Goal: Task Accomplishment & Management: Use online tool/utility

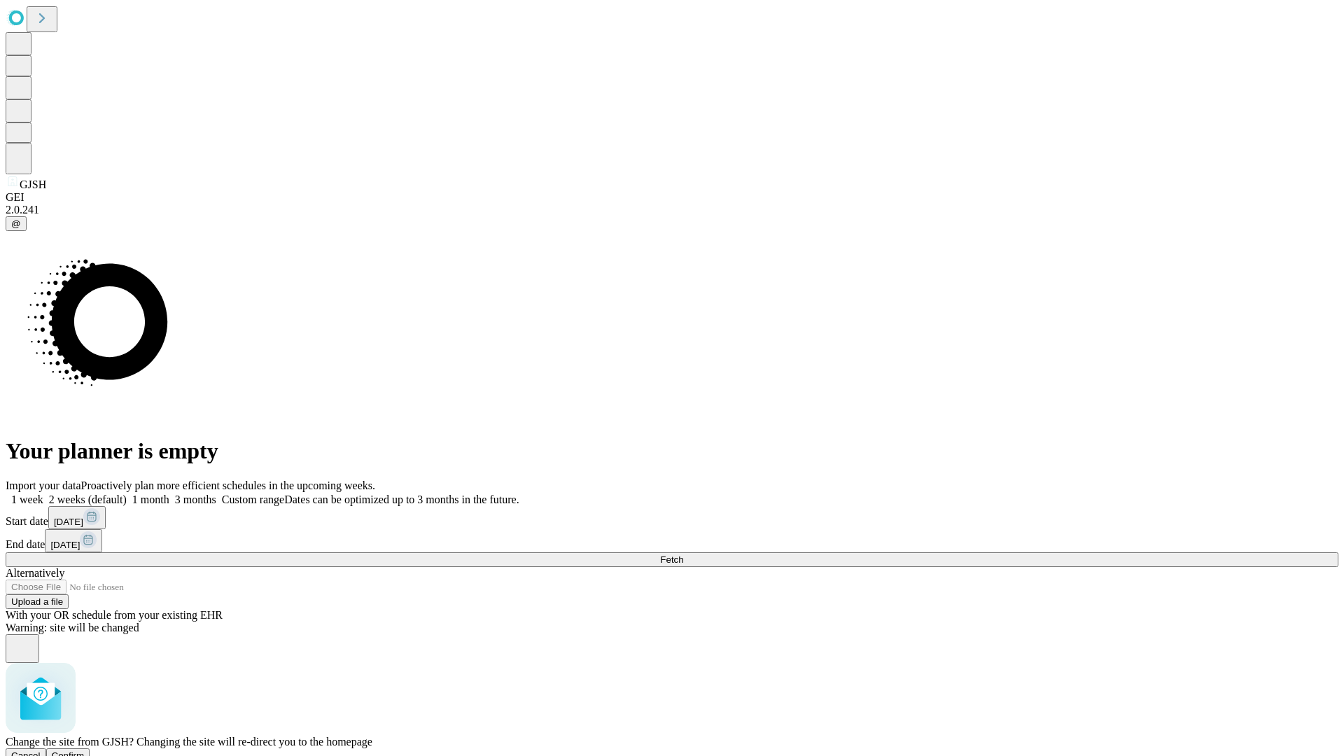
click at [85, 750] on span "Confirm" at bounding box center [68, 755] width 33 height 10
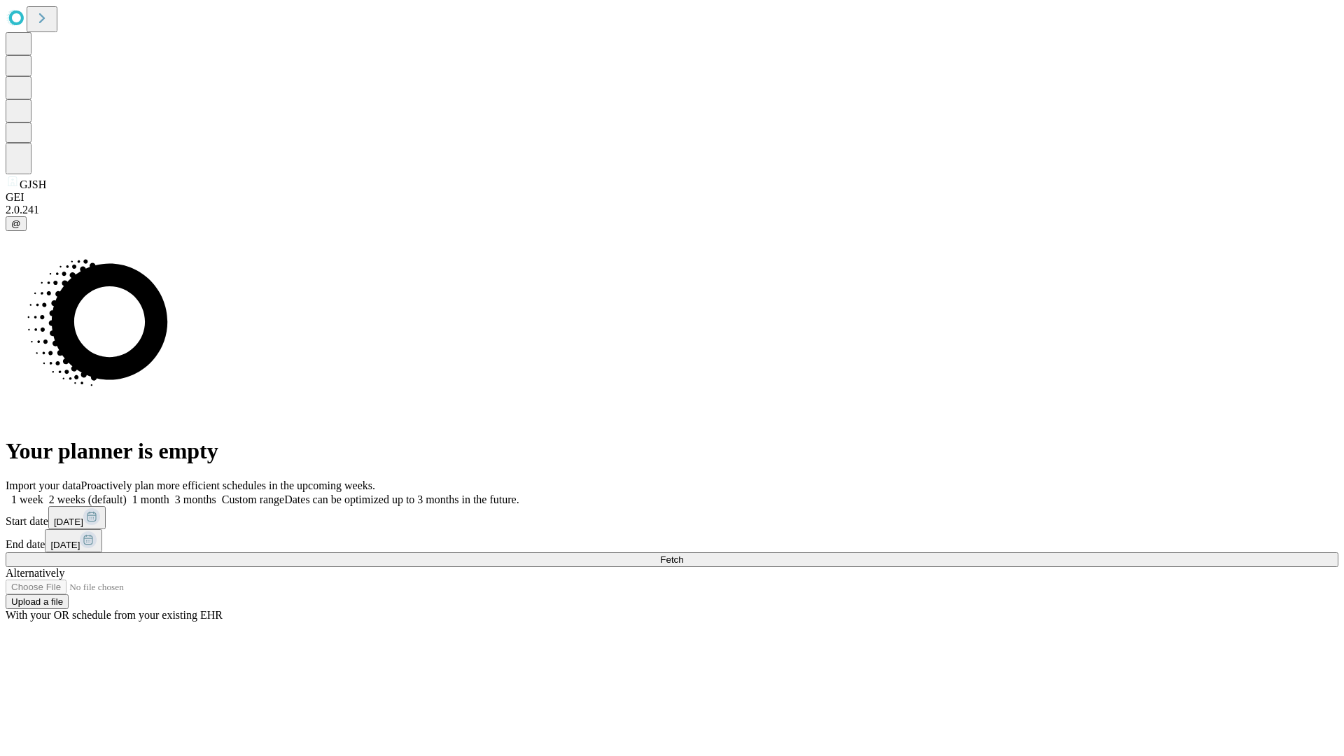
click at [43, 493] on label "1 week" at bounding box center [25, 499] width 38 height 12
click at [683, 554] on span "Fetch" at bounding box center [671, 559] width 23 height 10
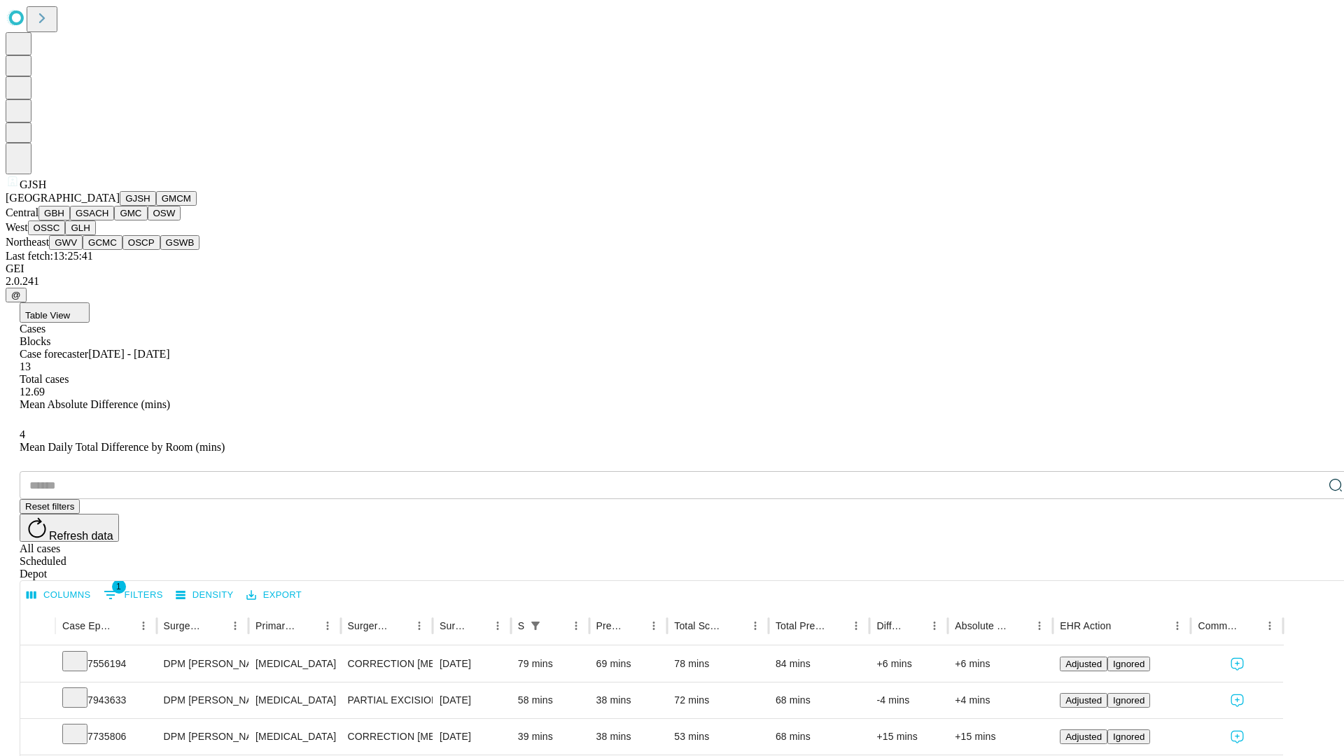
click at [156, 206] on button "GMCM" at bounding box center [176, 198] width 41 height 15
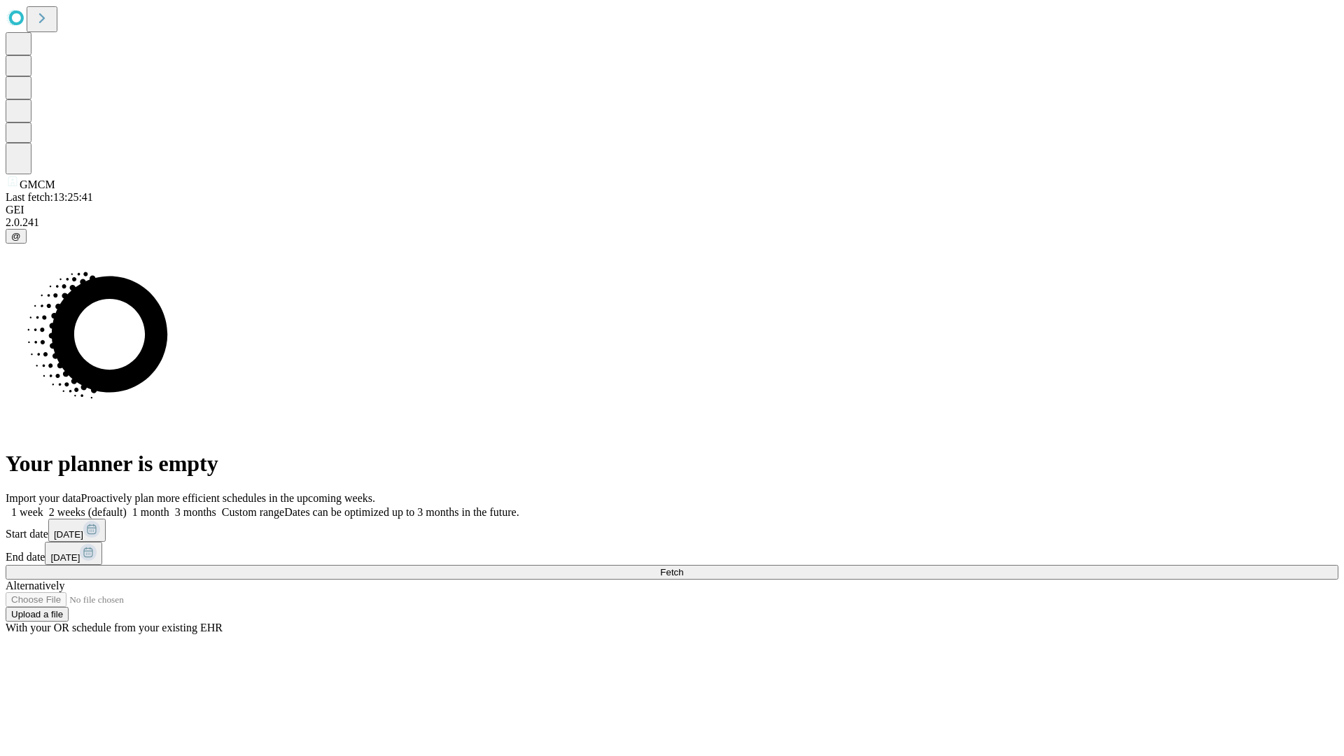
click at [43, 506] on label "1 week" at bounding box center [25, 512] width 38 height 12
click at [683, 567] on span "Fetch" at bounding box center [671, 572] width 23 height 10
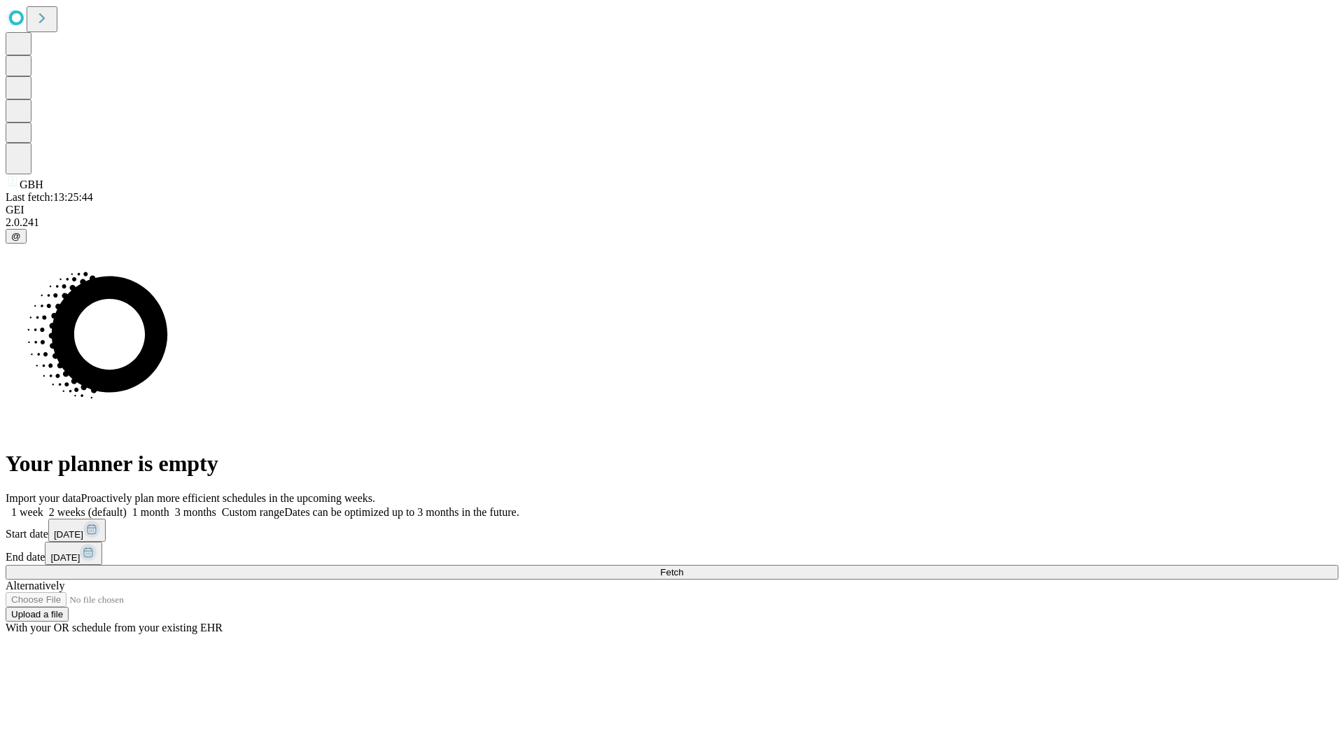
click at [43, 506] on label "1 week" at bounding box center [25, 512] width 38 height 12
click at [683, 567] on span "Fetch" at bounding box center [671, 572] width 23 height 10
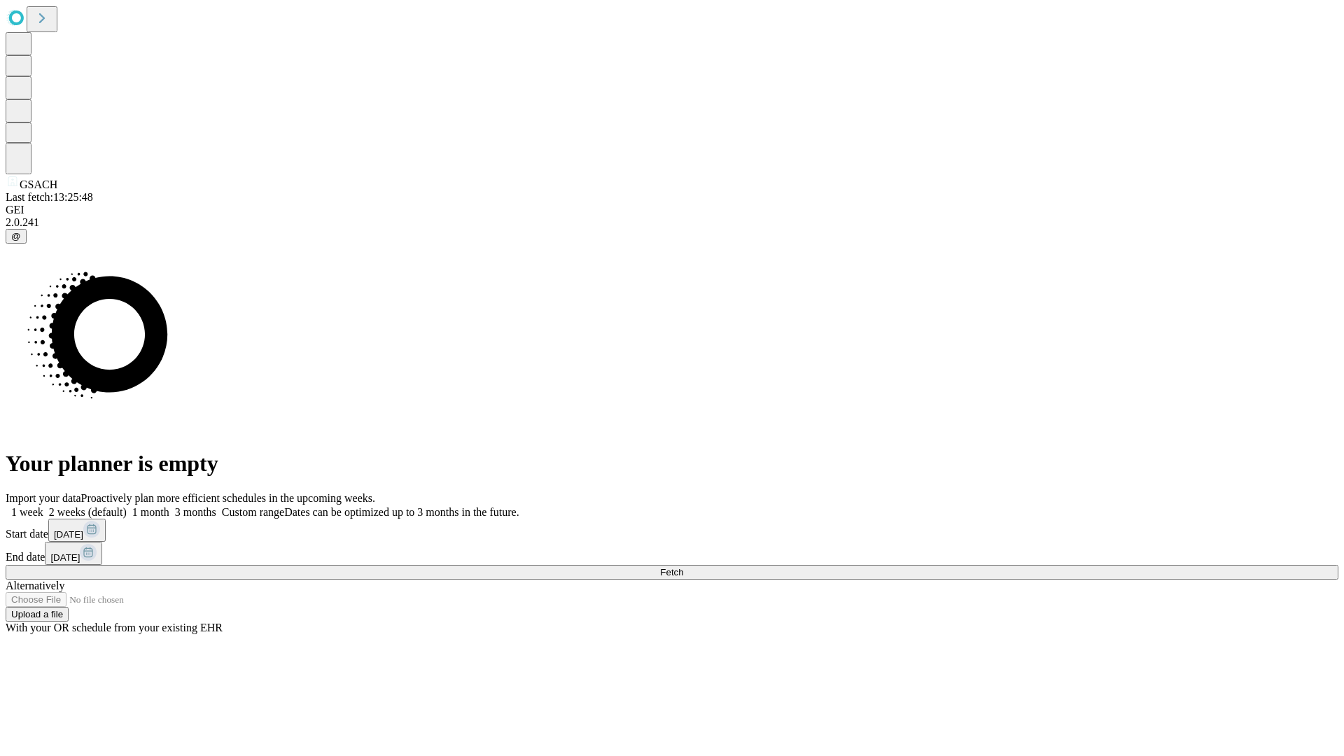
click at [683, 567] on span "Fetch" at bounding box center [671, 572] width 23 height 10
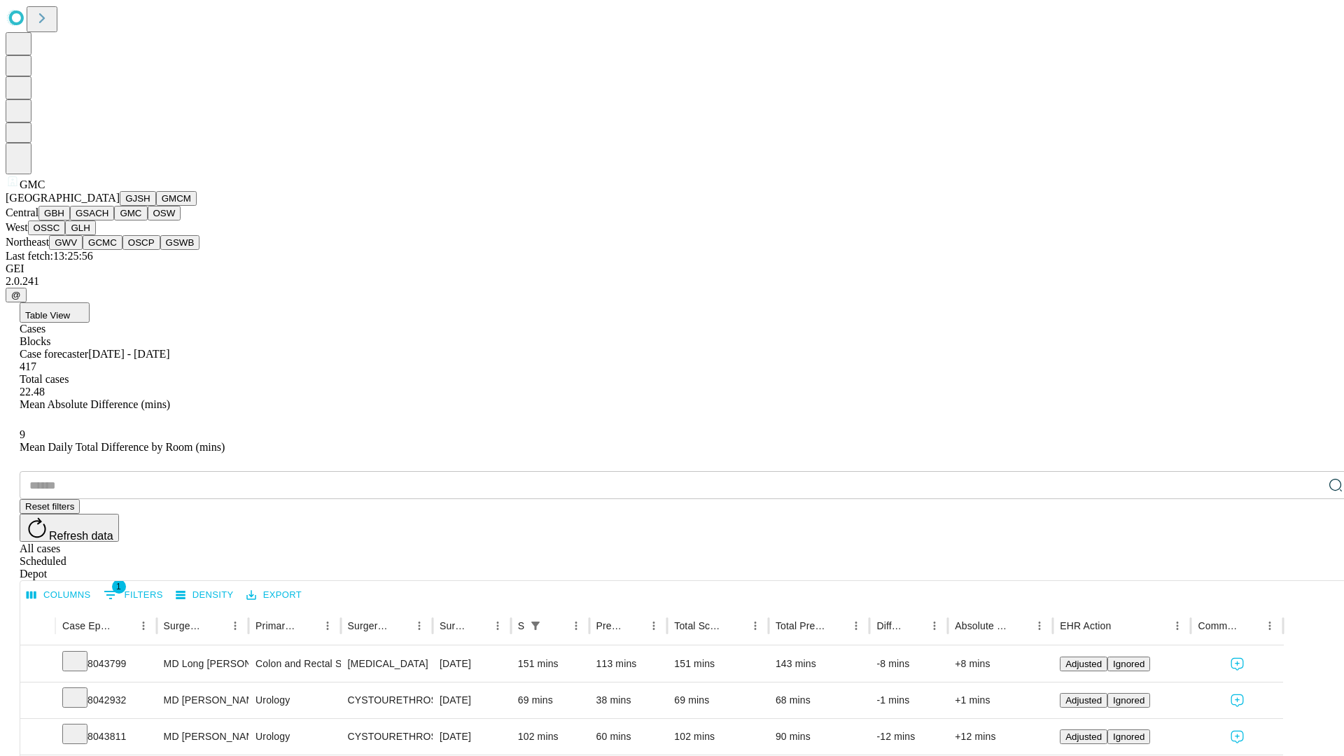
click at [148, 220] on button "OSW" at bounding box center [165, 213] width 34 height 15
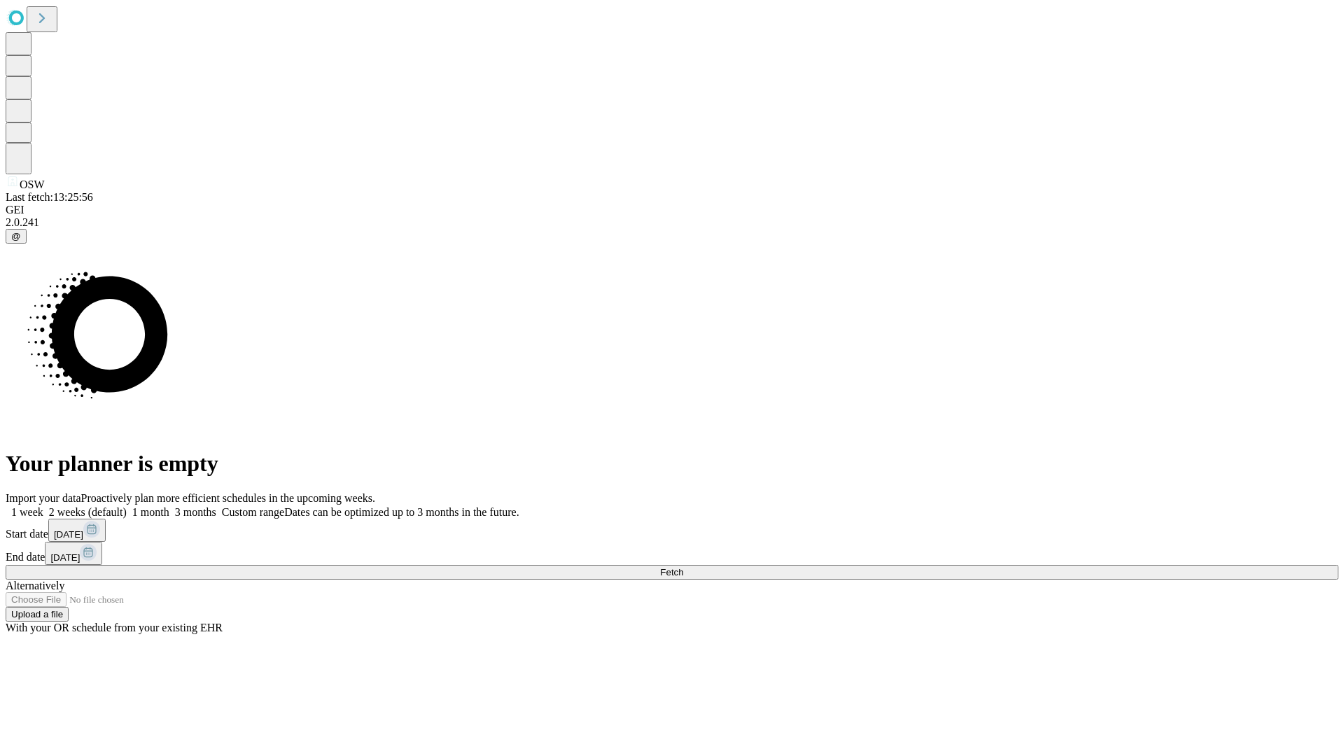
click at [43, 506] on label "1 week" at bounding box center [25, 512] width 38 height 12
click at [683, 567] on span "Fetch" at bounding box center [671, 572] width 23 height 10
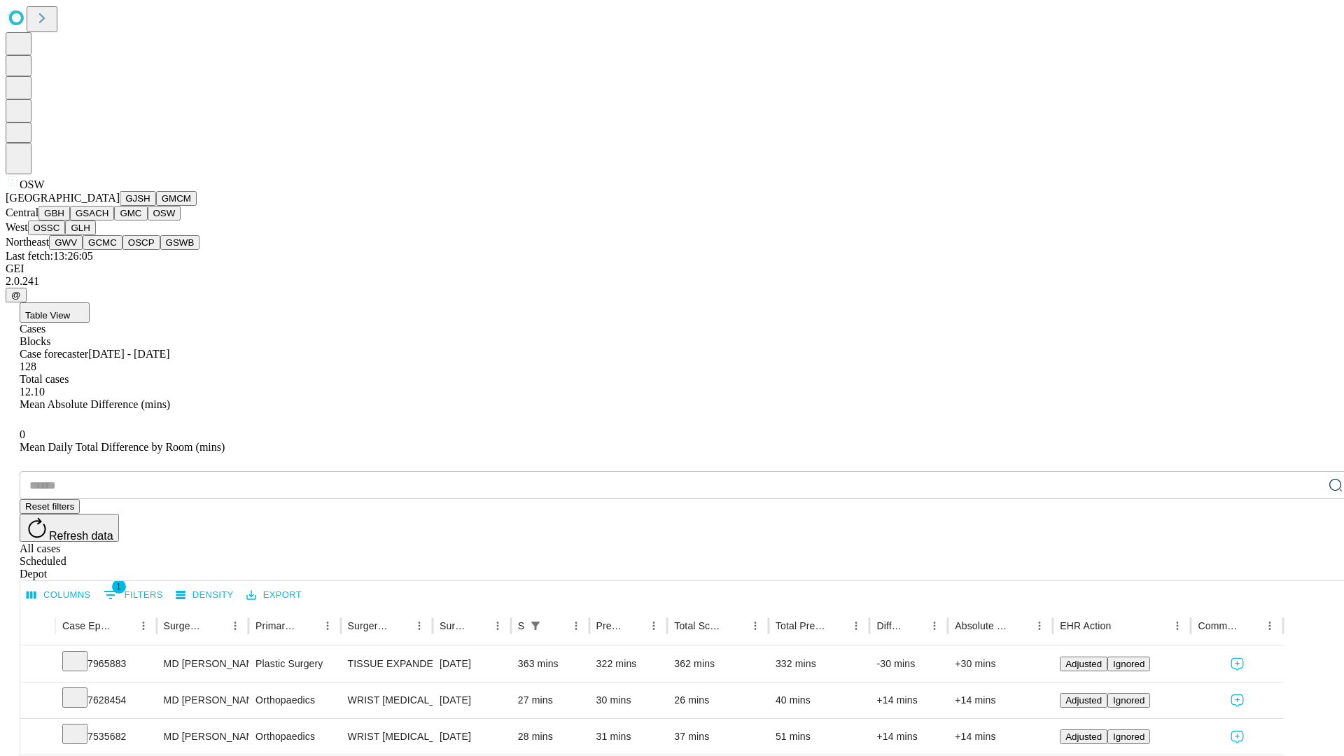
click at [66, 235] on button "OSSC" at bounding box center [47, 227] width 38 height 15
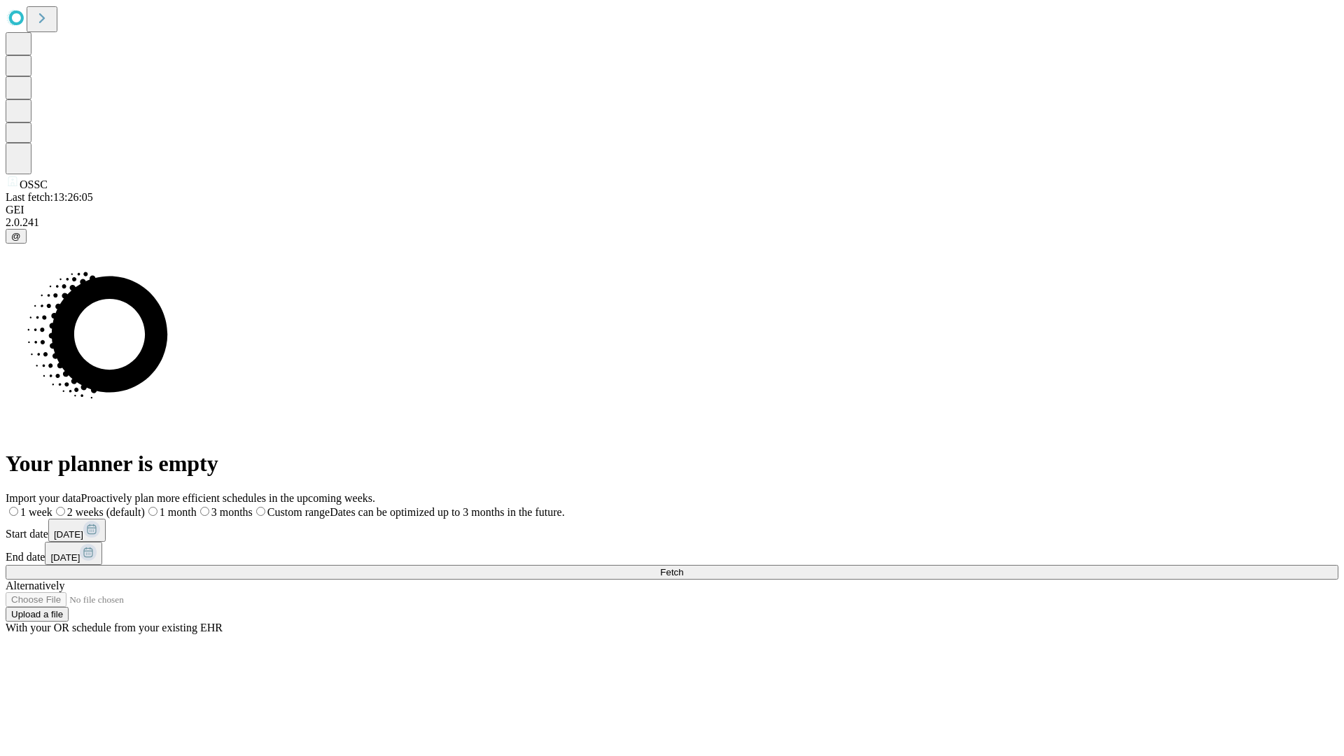
click at [52, 506] on label "1 week" at bounding box center [29, 512] width 47 height 12
click at [683, 567] on span "Fetch" at bounding box center [671, 572] width 23 height 10
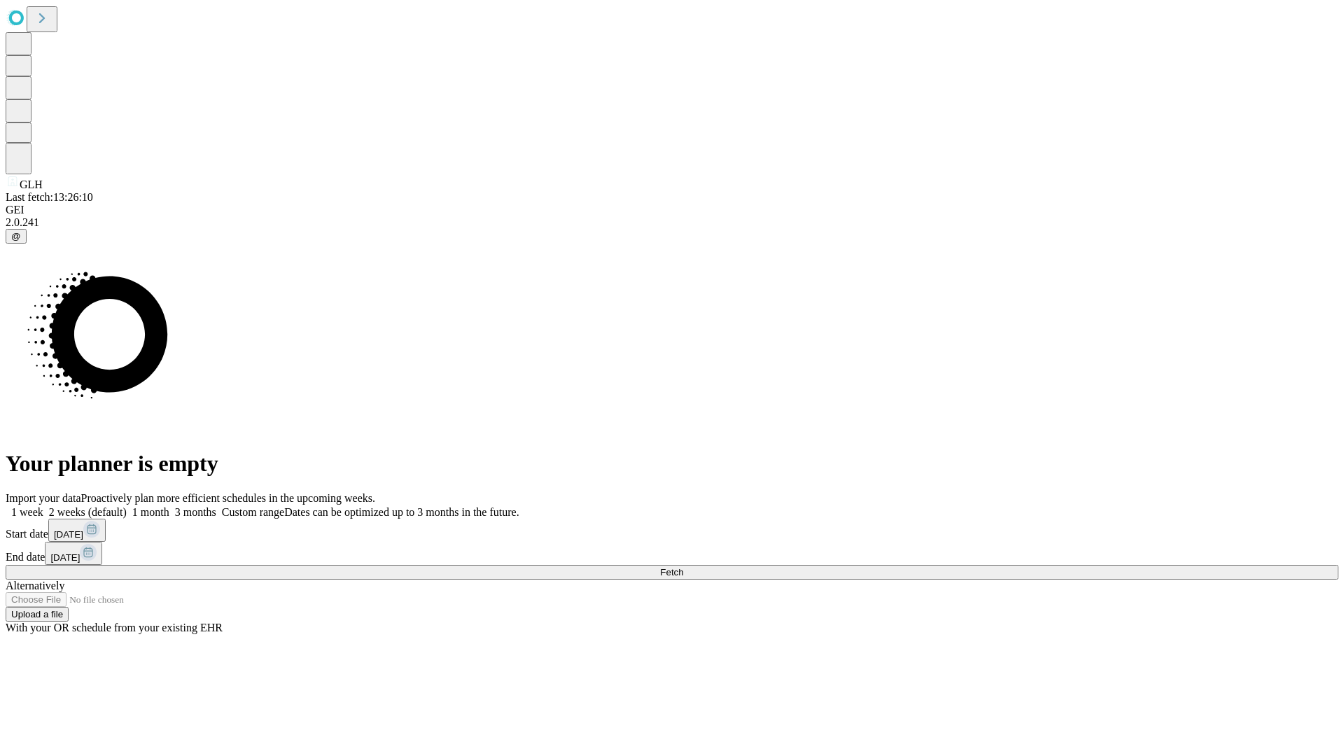
click at [43, 506] on label "1 week" at bounding box center [25, 512] width 38 height 12
click at [683, 567] on span "Fetch" at bounding box center [671, 572] width 23 height 10
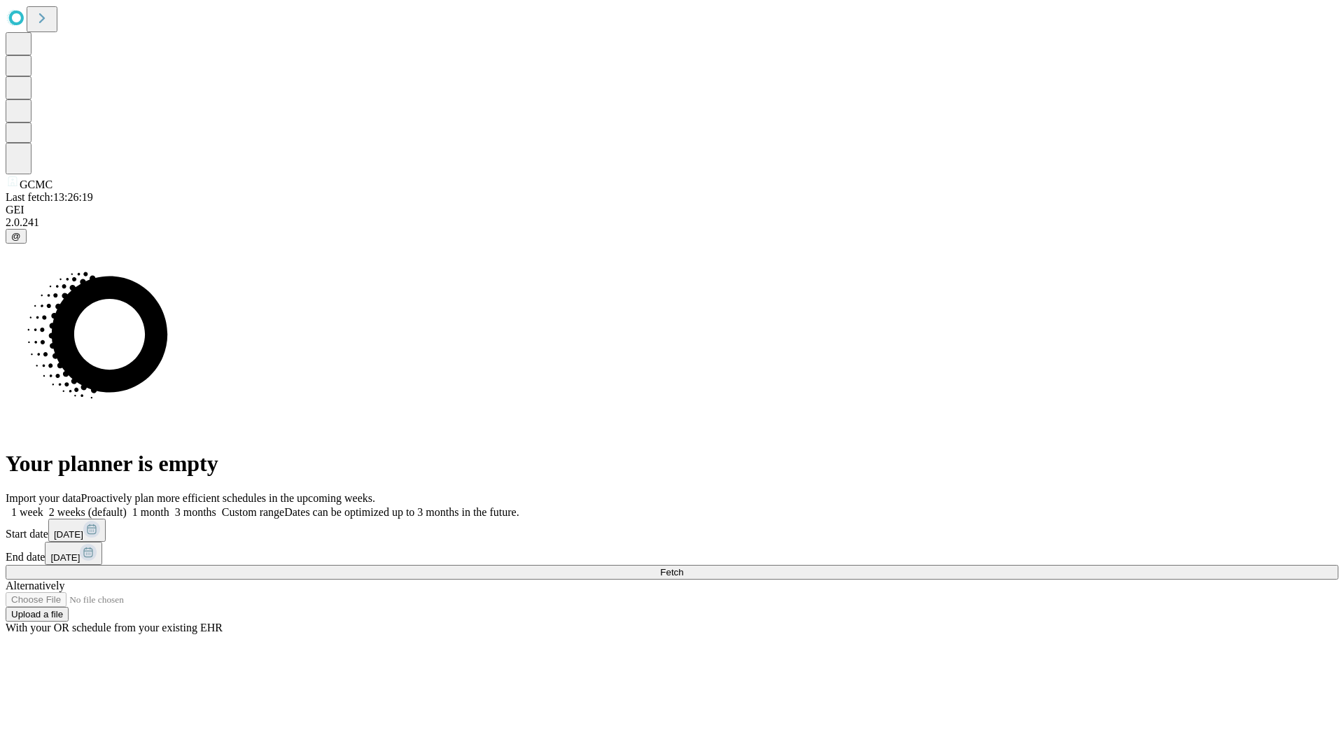
click at [683, 567] on span "Fetch" at bounding box center [671, 572] width 23 height 10
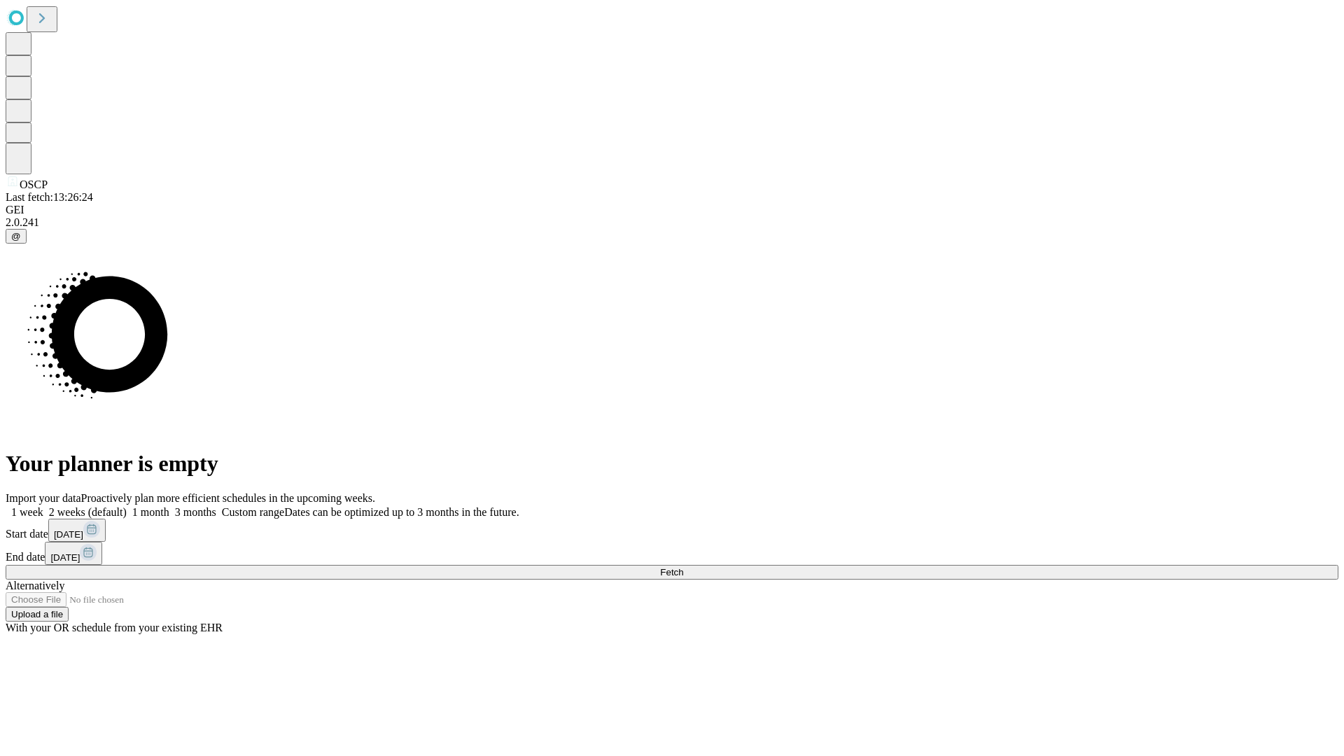
click at [43, 506] on label "1 week" at bounding box center [25, 512] width 38 height 12
click at [683, 567] on span "Fetch" at bounding box center [671, 572] width 23 height 10
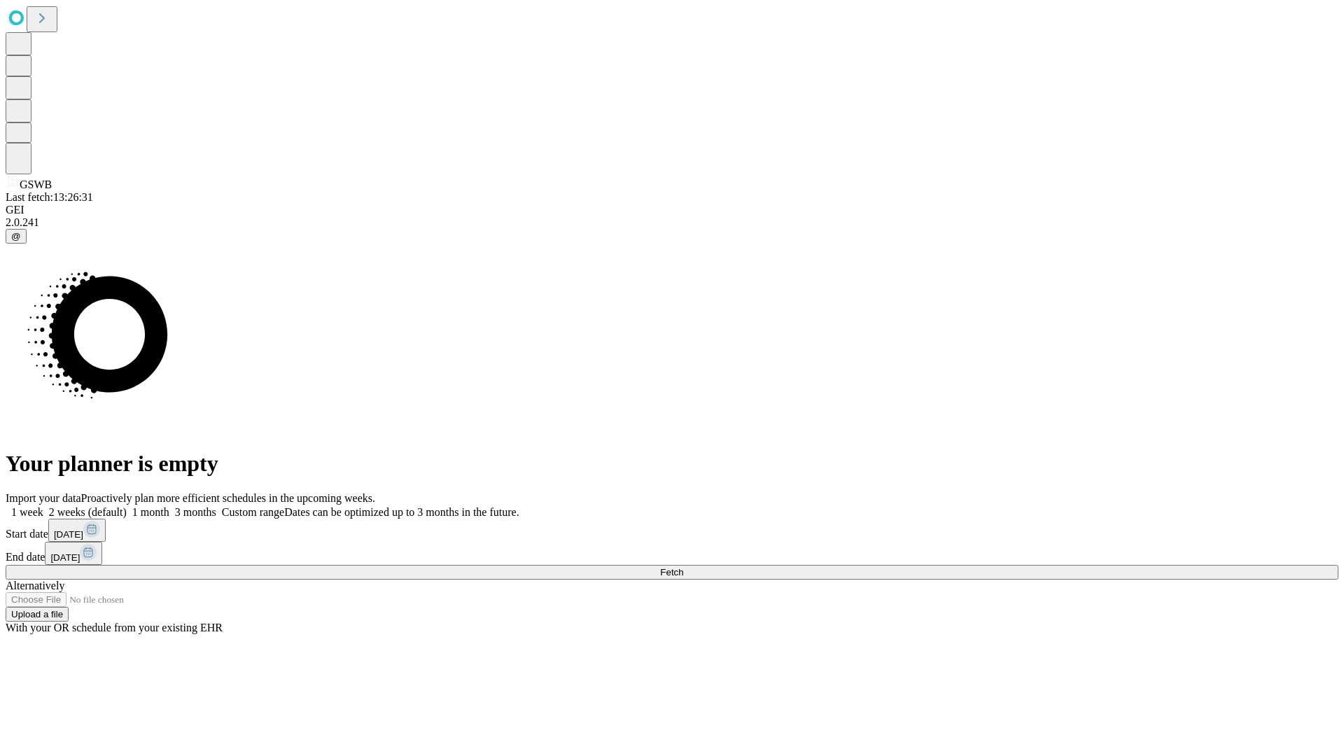
click at [43, 506] on label "1 week" at bounding box center [25, 512] width 38 height 12
click at [683, 567] on span "Fetch" at bounding box center [671, 572] width 23 height 10
